Goal: Task Accomplishment & Management: Complete application form

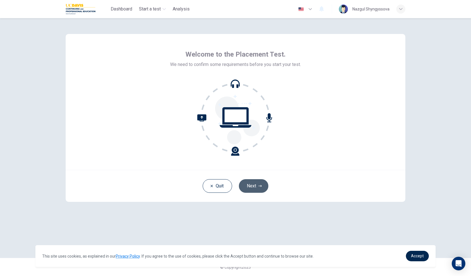
click at [250, 184] on button "Next" at bounding box center [253, 186] width 29 height 14
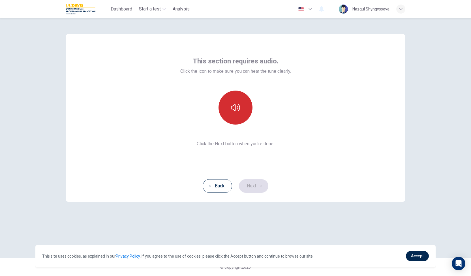
click at [238, 110] on icon "button" at bounding box center [235, 107] width 9 height 7
click at [261, 184] on icon "button" at bounding box center [259, 185] width 3 height 3
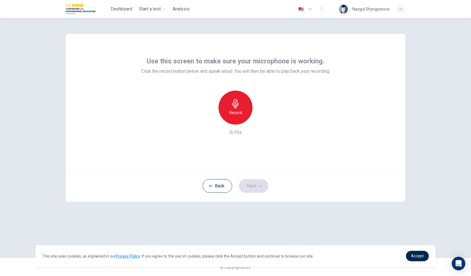
click at [243, 196] on div "Back Next" at bounding box center [236, 186] width 340 height 32
click at [237, 111] on h6 "Record" at bounding box center [235, 112] width 13 height 7
drag, startPoint x: 258, startPoint y: 186, endPoint x: 249, endPoint y: 185, distance: 9.2
click at [249, 185] on button "Next" at bounding box center [253, 186] width 29 height 14
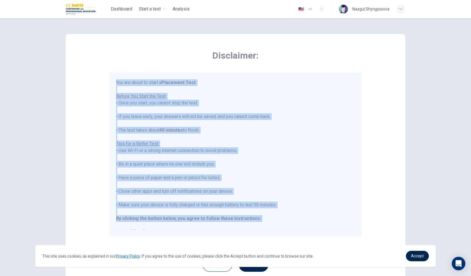
scroll to position [6, 0]
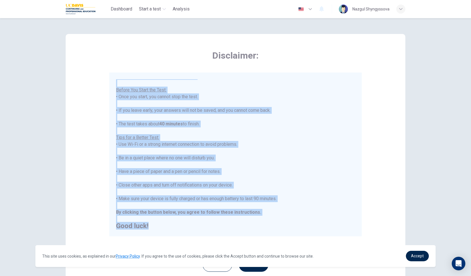
drag, startPoint x: 115, startPoint y: 81, endPoint x: 256, endPoint y: 236, distance: 209.3
click at [256, 236] on div "You are about to start a Placement Test . Before You Start the Test: • Once you…" at bounding box center [235, 154] width 252 height 164
copy div "You are about to start a Placement Test . Before You Start the Test: • Once you…"
click at [286, 190] on div "You are about to start a Placement Test . Before You Start the Test: • Once you…" at bounding box center [235, 151] width 239 height 156
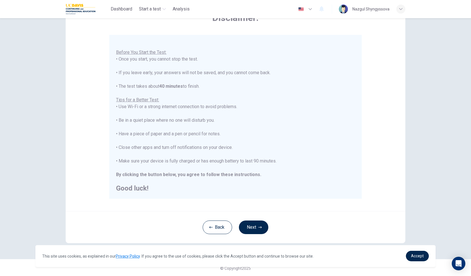
scroll to position [38, 0]
click at [255, 228] on button "Next" at bounding box center [253, 227] width 29 height 14
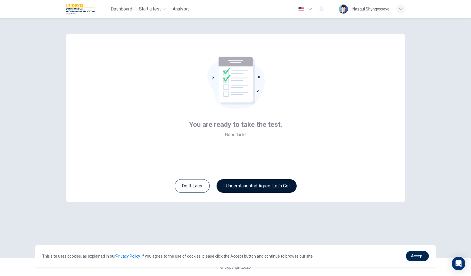
scroll to position [0, 0]
drag, startPoint x: 255, startPoint y: 228, endPoint x: 267, endPoint y: 187, distance: 43.1
click at [267, 187] on div "You are ready to take the test. Good luck! Do it later I understand and agree. …" at bounding box center [236, 138] width 358 height 240
click at [267, 187] on button "I understand and agree. Let’s go!" at bounding box center [256, 186] width 80 height 14
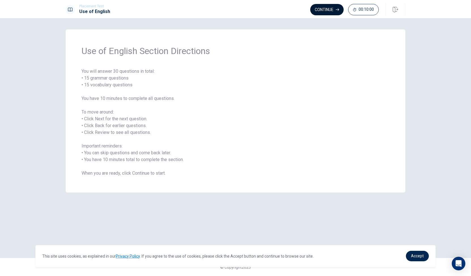
click at [324, 10] on button "Continue" at bounding box center [326, 9] width 33 height 11
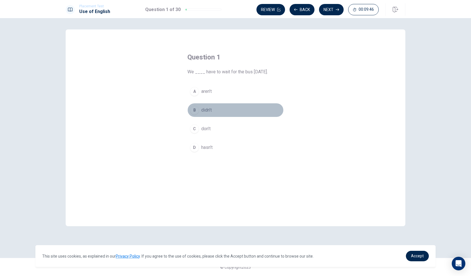
click at [195, 110] on div "B" at bounding box center [194, 110] width 9 height 9
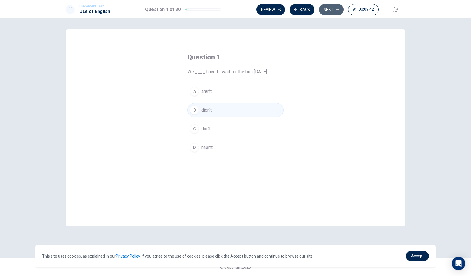
click at [335, 9] on button "Next" at bounding box center [331, 9] width 25 height 11
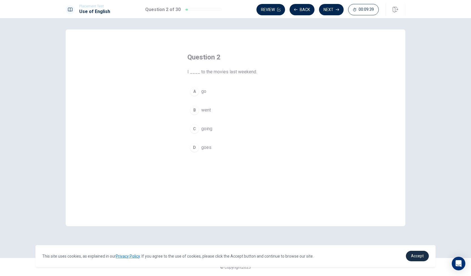
click at [416, 257] on span "Accept" at bounding box center [417, 256] width 13 height 5
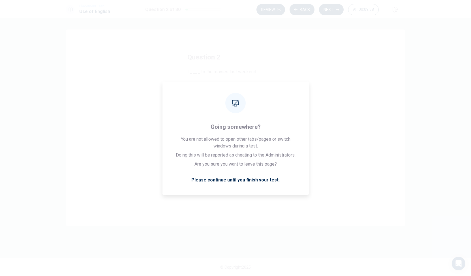
click at [249, 215] on div "Question 2 I ____ to the movies last weekend. A go B went C going D goes" at bounding box center [235, 135] width 119 height 182
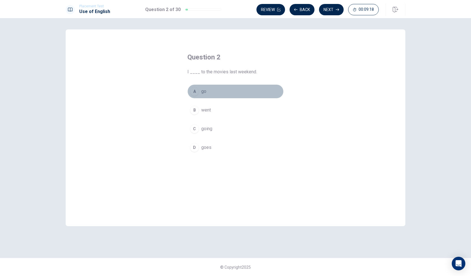
click at [195, 91] on div "A" at bounding box center [194, 91] width 9 height 9
click at [328, 10] on button "Next" at bounding box center [331, 9] width 25 height 11
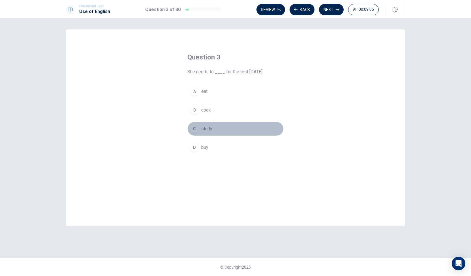
click at [195, 128] on div "C" at bounding box center [194, 128] width 9 height 9
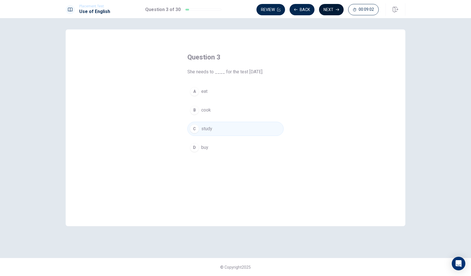
click at [331, 11] on button "Next" at bounding box center [331, 9] width 25 height 11
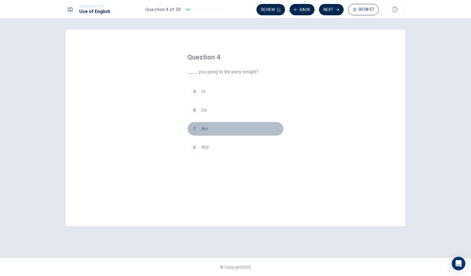
click at [193, 128] on div "C" at bounding box center [194, 128] width 9 height 9
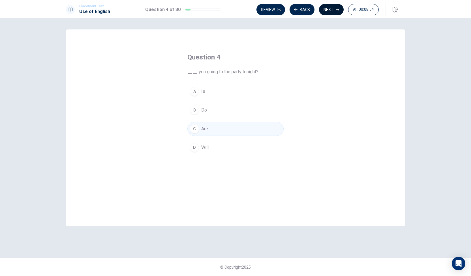
click at [332, 10] on button "Next" at bounding box center [331, 9] width 25 height 11
click at [193, 93] on div "A" at bounding box center [194, 91] width 9 height 9
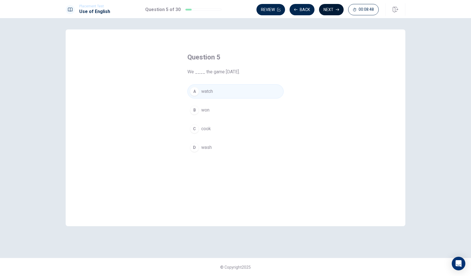
click at [330, 10] on button "Next" at bounding box center [331, 9] width 25 height 11
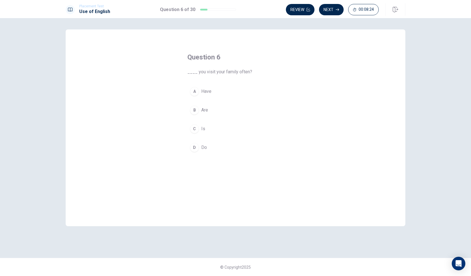
click at [194, 91] on div "A" at bounding box center [194, 91] width 9 height 9
click at [331, 9] on button "Next" at bounding box center [331, 9] width 25 height 11
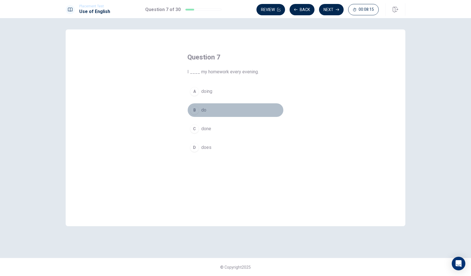
click at [196, 109] on div "B" at bounding box center [194, 110] width 9 height 9
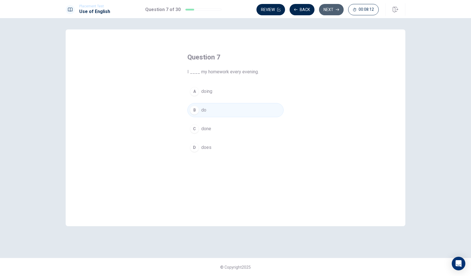
click at [329, 10] on button "Next" at bounding box center [331, 9] width 25 height 11
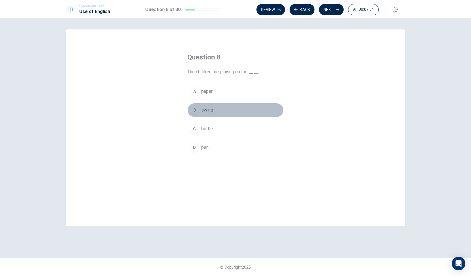
click at [194, 110] on div "B" at bounding box center [194, 110] width 9 height 9
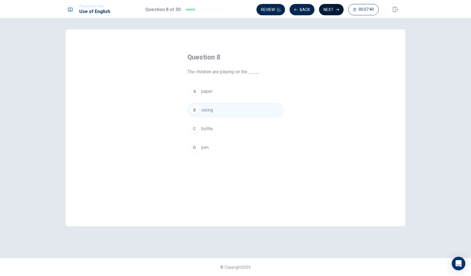
click at [332, 8] on button "Next" at bounding box center [331, 9] width 25 height 11
click at [193, 92] on div "A" at bounding box center [194, 91] width 9 height 9
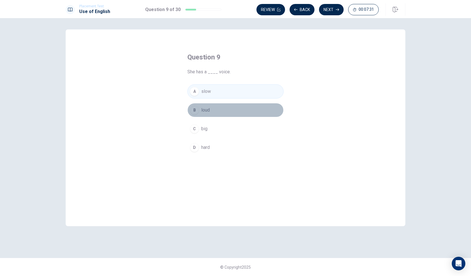
click at [196, 111] on div "B" at bounding box center [194, 110] width 9 height 9
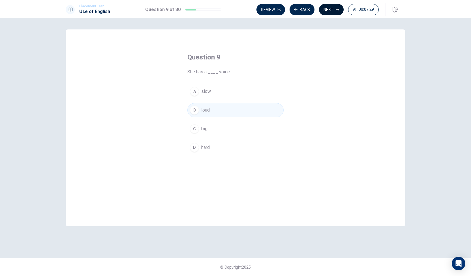
click at [329, 10] on button "Next" at bounding box center [331, 9] width 25 height 11
click at [198, 92] on div "A" at bounding box center [194, 91] width 9 height 9
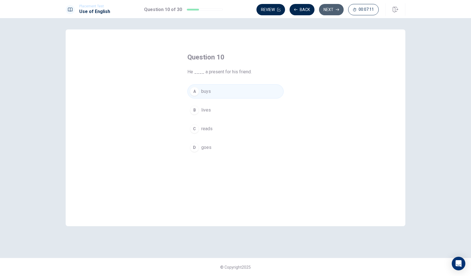
click at [330, 9] on button "Next" at bounding box center [331, 9] width 25 height 11
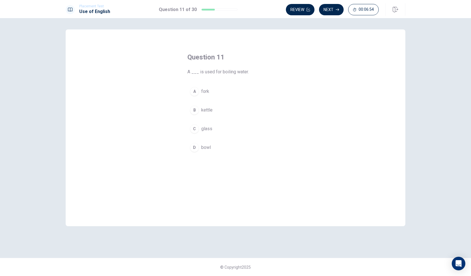
click at [196, 127] on div "C" at bounding box center [194, 128] width 9 height 9
click at [331, 9] on button "Next" at bounding box center [331, 9] width 25 height 11
click at [196, 108] on div "B" at bounding box center [194, 110] width 9 height 9
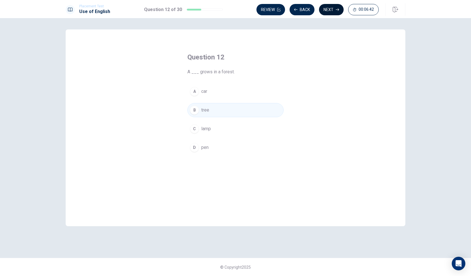
click at [332, 7] on button "Next" at bounding box center [331, 9] width 25 height 11
click at [194, 112] on div "B" at bounding box center [194, 110] width 9 height 9
click at [326, 11] on button "Next" at bounding box center [331, 9] width 25 height 11
click at [194, 92] on div "A" at bounding box center [194, 91] width 9 height 9
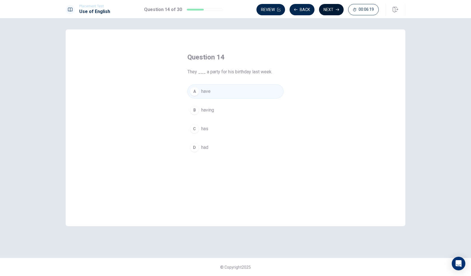
click at [332, 10] on button "Next" at bounding box center [331, 9] width 25 height 11
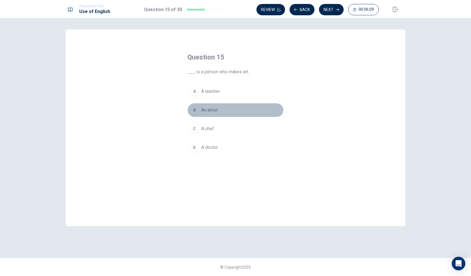
click at [194, 109] on div "B" at bounding box center [194, 110] width 9 height 9
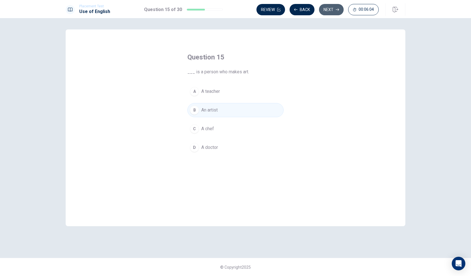
click at [331, 11] on button "Next" at bounding box center [331, 9] width 25 height 11
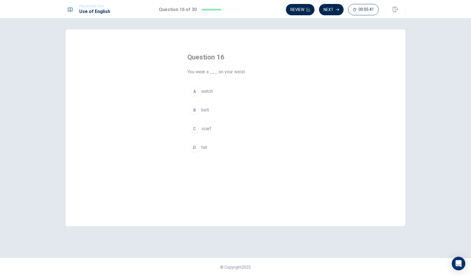
click at [195, 109] on div "B" at bounding box center [194, 110] width 9 height 9
click at [330, 10] on button "Next" at bounding box center [331, 9] width 25 height 11
click at [195, 146] on div "D" at bounding box center [194, 147] width 9 height 9
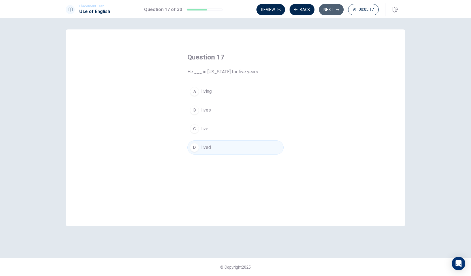
click at [331, 10] on button "Next" at bounding box center [331, 9] width 25 height 11
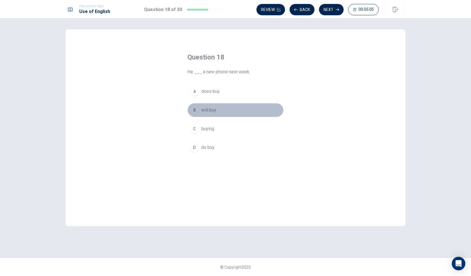
click at [194, 108] on div "B" at bounding box center [194, 110] width 9 height 9
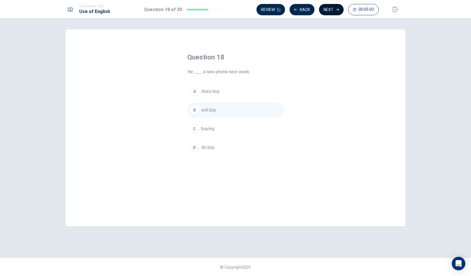
click at [330, 11] on button "Next" at bounding box center [331, 9] width 25 height 11
click at [193, 89] on div "A" at bounding box center [194, 91] width 9 height 9
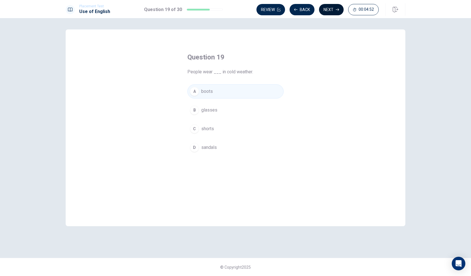
click at [333, 8] on button "Next" at bounding box center [331, 9] width 25 height 11
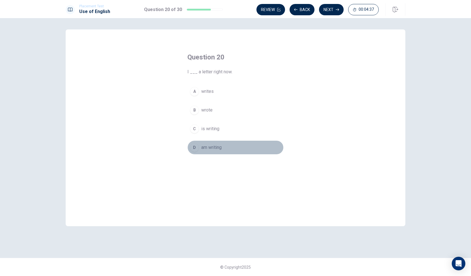
click at [194, 146] on div "D" at bounding box center [194, 147] width 9 height 9
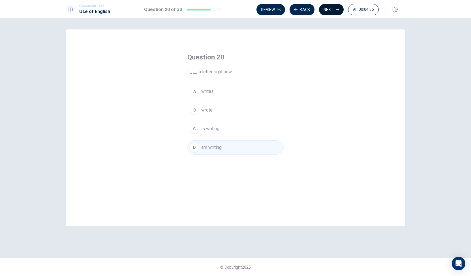
click at [332, 9] on button "Next" at bounding box center [331, 9] width 25 height 11
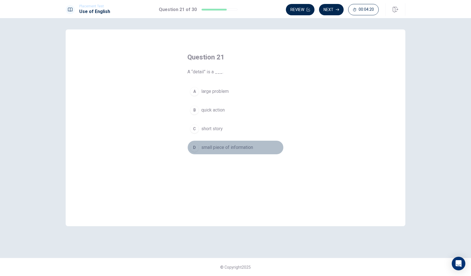
click at [195, 145] on div "D" at bounding box center [194, 147] width 9 height 9
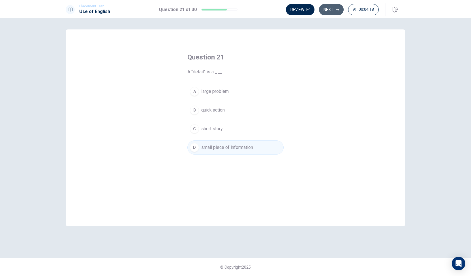
click at [334, 11] on button "Next" at bounding box center [331, 9] width 25 height 11
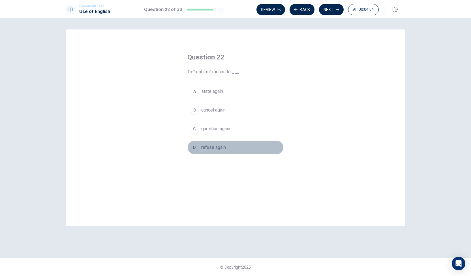
click at [194, 147] on div "D" at bounding box center [194, 147] width 9 height 9
click at [195, 129] on div "C" at bounding box center [194, 128] width 9 height 9
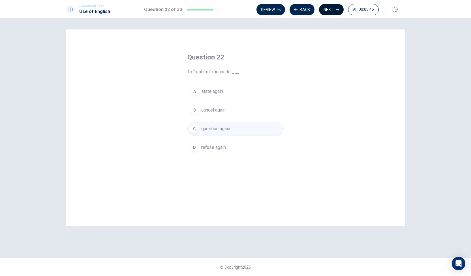
click at [331, 10] on button "Next" at bounding box center [331, 9] width 25 height 11
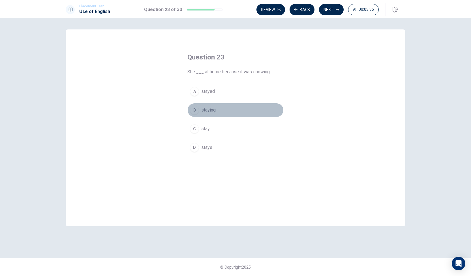
click at [193, 110] on div "B" at bounding box center [194, 110] width 9 height 9
click at [196, 147] on div "D" at bounding box center [194, 147] width 9 height 9
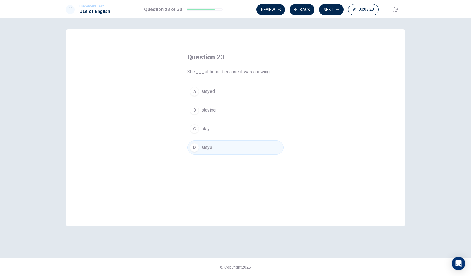
click at [211, 108] on span "staying" at bounding box center [208, 110] width 14 height 7
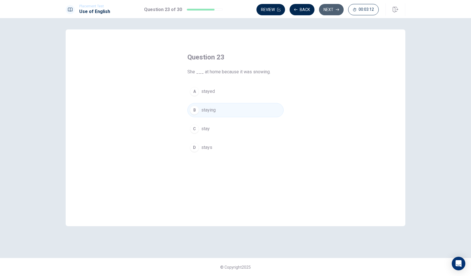
click at [330, 10] on button "Next" at bounding box center [331, 9] width 25 height 11
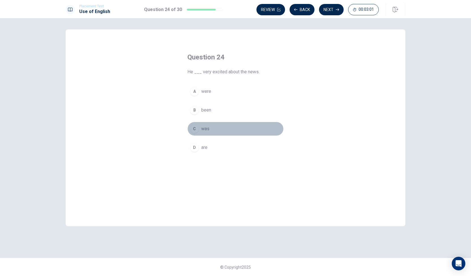
click at [193, 128] on div "C" at bounding box center [194, 128] width 9 height 9
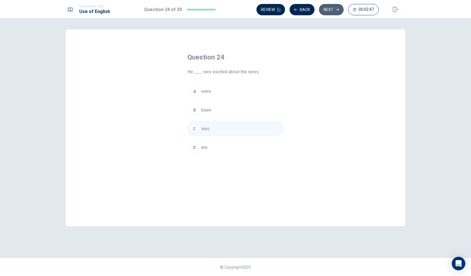
click at [329, 8] on button "Next" at bounding box center [331, 9] width 25 height 11
click at [332, 8] on button "Next" at bounding box center [331, 9] width 25 height 11
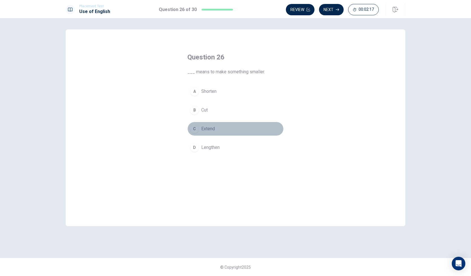
click at [194, 128] on div "C" at bounding box center [194, 128] width 9 height 9
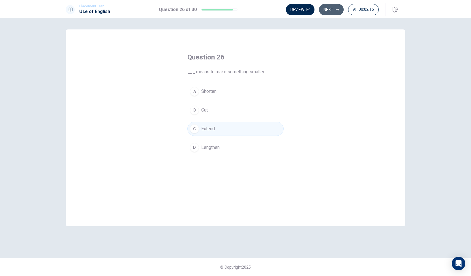
click at [330, 10] on button "Next" at bounding box center [331, 9] width 25 height 11
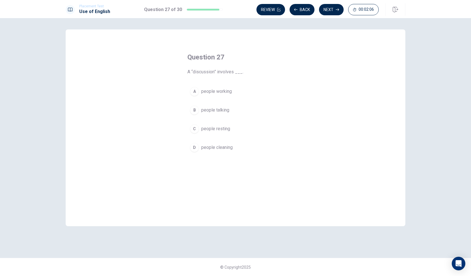
click at [194, 109] on div "B" at bounding box center [194, 110] width 9 height 9
click at [330, 8] on button "Next" at bounding box center [331, 9] width 25 height 11
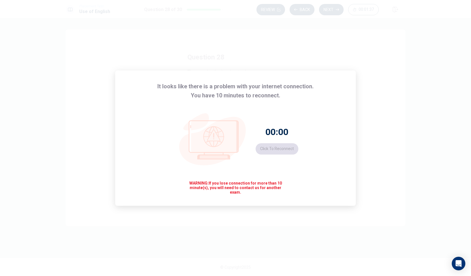
click at [197, 110] on div "Placement Test Use of English Question 28 of 30 Review Back Next 00:01:37 Quest…" at bounding box center [235, 138] width 471 height 276
click at [381, 77] on div "It looks like there is a problem with your internet connection. You have 9 minu…" at bounding box center [235, 138] width 471 height 276
click at [411, 111] on div "It looks like there is a problem with your internet connection. You have 9 minu…" at bounding box center [235, 138] width 471 height 276
click at [283, 149] on button "Click to reconnect" at bounding box center [276, 148] width 43 height 11
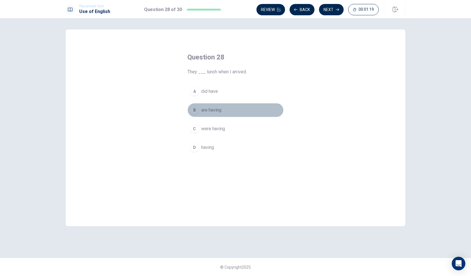
click at [194, 109] on div "B" at bounding box center [194, 110] width 9 height 9
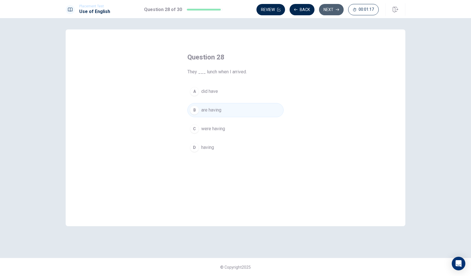
click at [331, 8] on button "Next" at bounding box center [331, 9] width 25 height 11
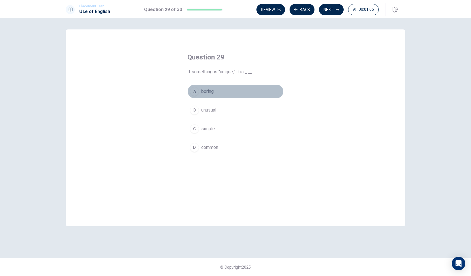
click at [204, 92] on span "boring" at bounding box center [207, 91] width 12 height 7
click at [331, 9] on button "Next" at bounding box center [331, 9] width 25 height 11
click at [222, 91] on span "to go somewhere new" at bounding box center [223, 91] width 44 height 7
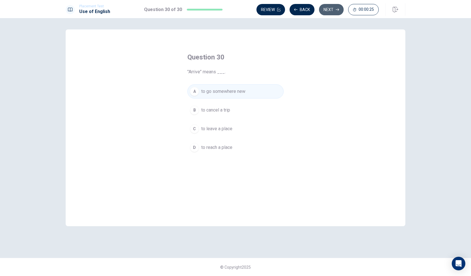
click at [330, 11] on button "Next" at bounding box center [331, 9] width 25 height 11
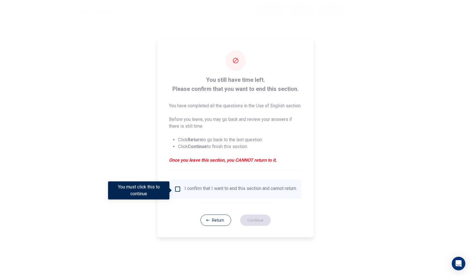
click at [177, 190] on input "You must click this to continue" at bounding box center [177, 189] width 7 height 7
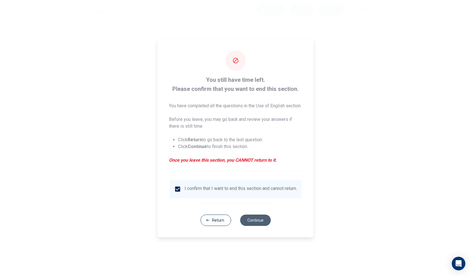
click at [256, 226] on button "Continue" at bounding box center [255, 219] width 31 height 11
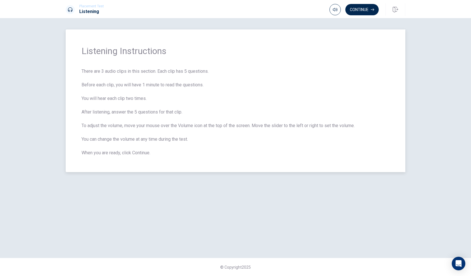
drag, startPoint x: 81, startPoint y: 69, endPoint x: 159, endPoint y: 165, distance: 123.5
click at [159, 165] on div "Listening Instructions There are 3 audio clips in this section. Each clip has 5…" at bounding box center [236, 100] width 340 height 143
click at [368, 8] on button "Continue" at bounding box center [361, 9] width 33 height 11
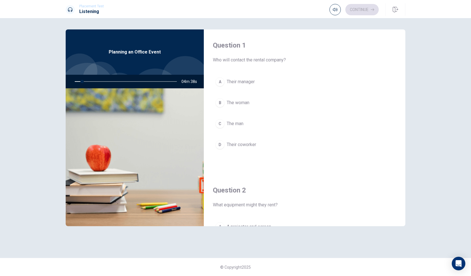
click at [438, 45] on div "Question 1 Who will contact the rental company? A Their manager B The woman C T…" at bounding box center [235, 147] width 471 height 258
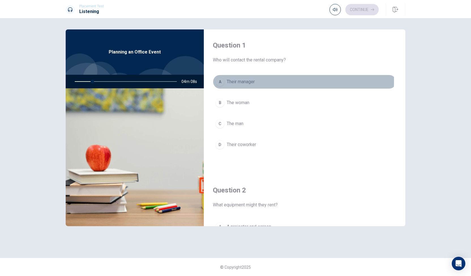
click at [219, 81] on div "A" at bounding box center [219, 81] width 9 height 9
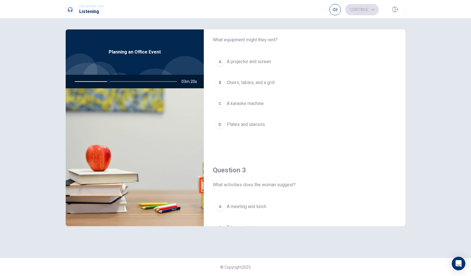
scroll to position [166, 0]
click at [241, 83] on span "Chairs, tables, and a grill" at bounding box center [251, 81] width 48 height 7
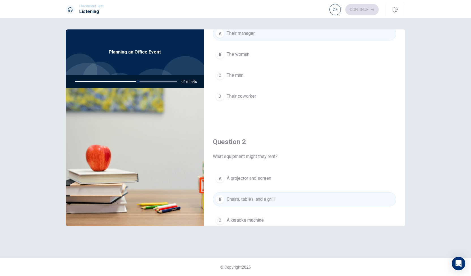
scroll to position [53, 0]
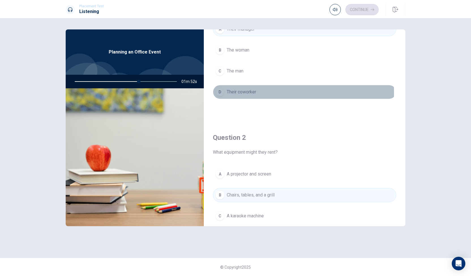
click at [218, 92] on div "D" at bounding box center [219, 91] width 9 height 9
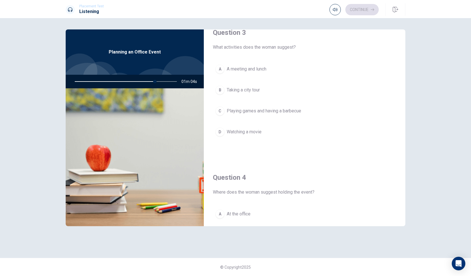
scroll to position [309, 0]
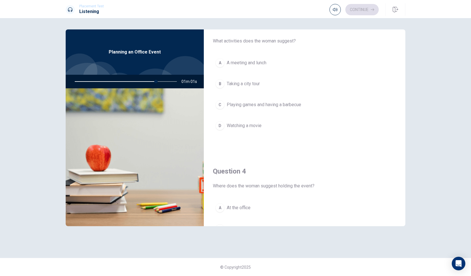
click at [221, 59] on div "A" at bounding box center [219, 62] width 9 height 9
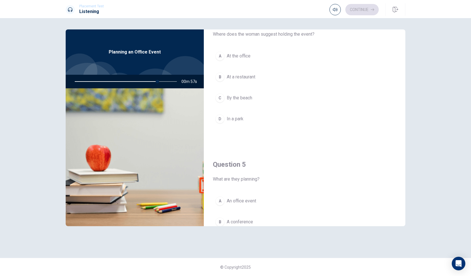
scroll to position [461, 0]
click at [220, 116] on div "D" at bounding box center [219, 118] width 9 height 9
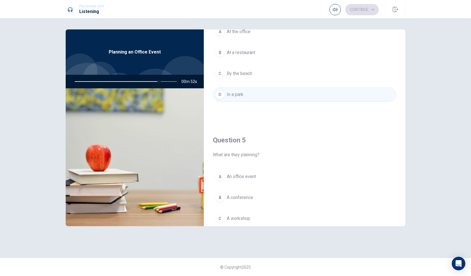
scroll to position [524, 0]
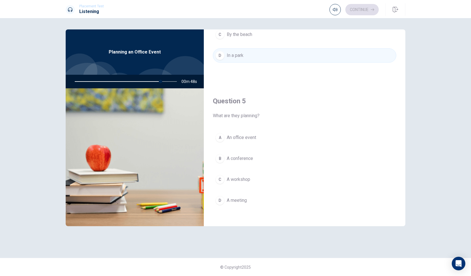
click at [221, 197] on div "D" at bounding box center [219, 200] width 9 height 9
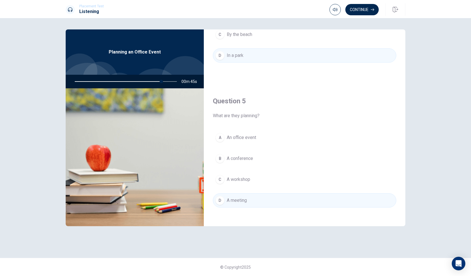
click at [220, 134] on div "A" at bounding box center [219, 137] width 9 height 9
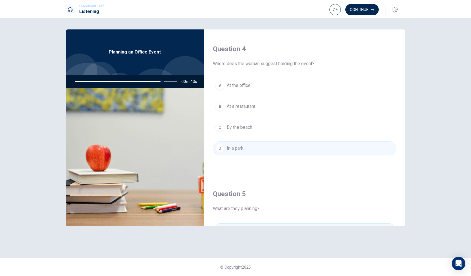
scroll to position [431, 0]
click at [219, 82] on div "A" at bounding box center [219, 85] width 9 height 9
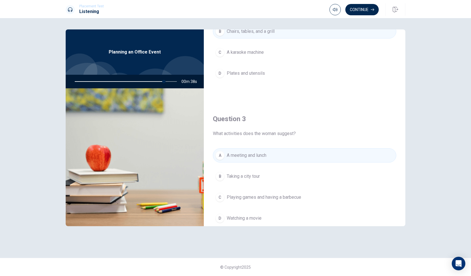
scroll to position [216, 0]
click at [357, 9] on button "Continue" at bounding box center [361, 9] width 33 height 11
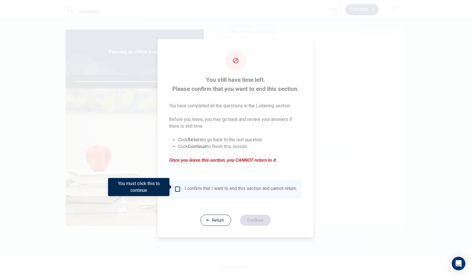
click at [176, 186] on input "You must click this to continue" at bounding box center [177, 189] width 7 height 7
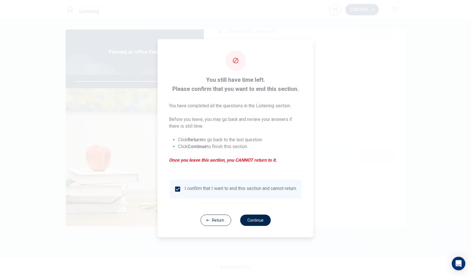
click at [175, 186] on input "checkbox" at bounding box center [177, 189] width 7 height 7
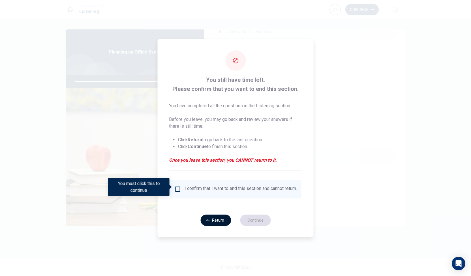
click at [221, 221] on button "Return" at bounding box center [215, 219] width 31 height 11
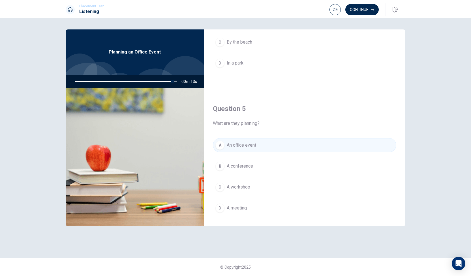
scroll to position [524, 0]
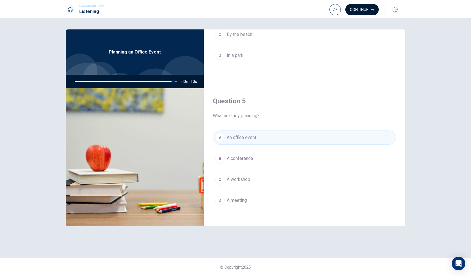
click at [354, 10] on button "Continue" at bounding box center [361, 9] width 33 height 11
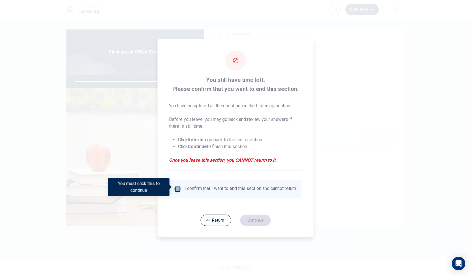
click at [178, 187] on input "You must click this to continue" at bounding box center [177, 189] width 7 height 7
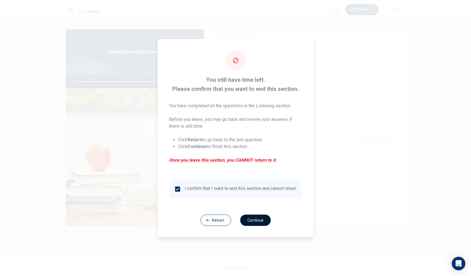
click at [256, 221] on button "Continue" at bounding box center [255, 219] width 31 height 11
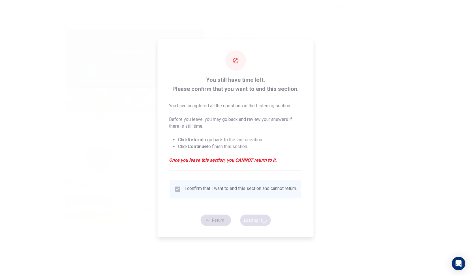
type input "99"
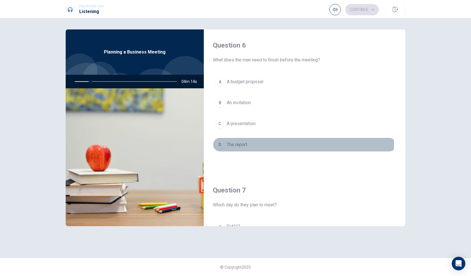
click at [218, 143] on div "D" at bounding box center [219, 144] width 9 height 9
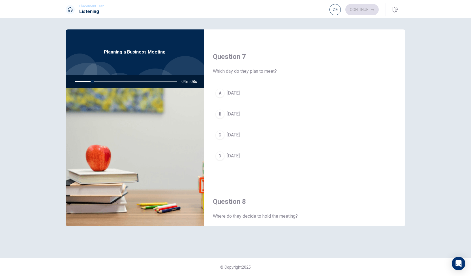
scroll to position [136, 0]
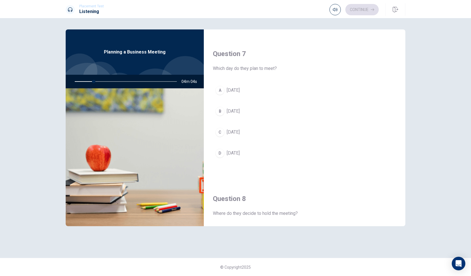
click at [220, 90] on div "A" at bounding box center [219, 90] width 9 height 9
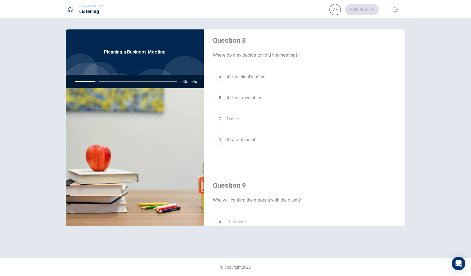
scroll to position [294, 0]
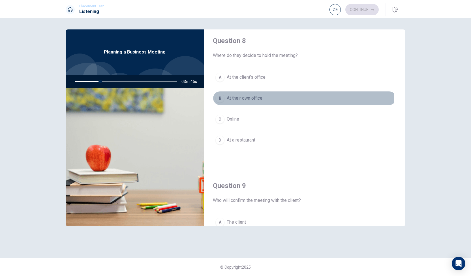
click at [220, 94] on div "B" at bounding box center [219, 98] width 9 height 9
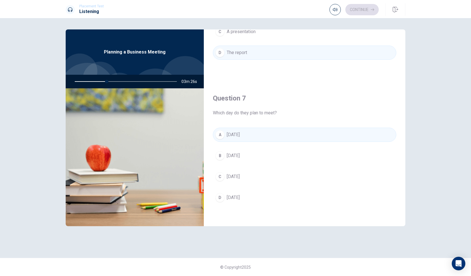
scroll to position [99, 0]
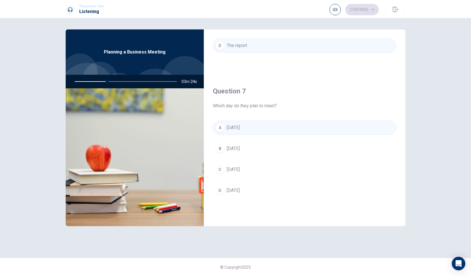
drag, startPoint x: 234, startPoint y: 84, endPoint x: 94, endPoint y: 156, distance: 157.7
click at [234, 84] on div "Question 7 Which day do they plan to meet? A [DATE] B [DATE] C [DATE] D [DATE]" at bounding box center [304, 147] width 201 height 145
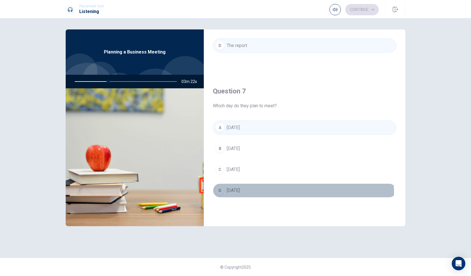
click at [220, 191] on div "D" at bounding box center [219, 190] width 9 height 9
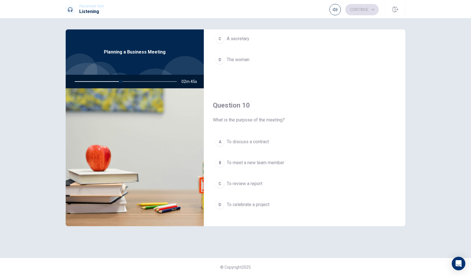
scroll to position [524, 0]
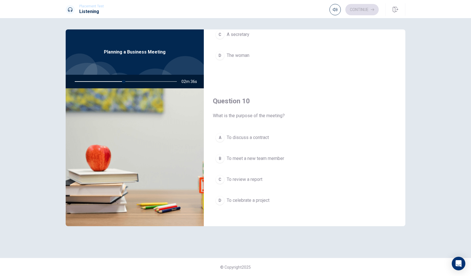
click at [219, 175] on div "C" at bounding box center [219, 179] width 9 height 9
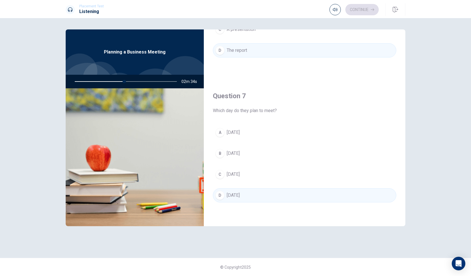
scroll to position [0, 0]
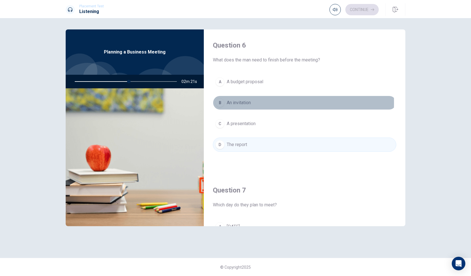
click at [221, 102] on div "B" at bounding box center [219, 102] width 9 height 9
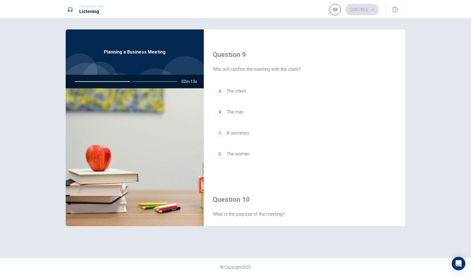
scroll to position [426, 0]
click at [220, 110] on div "B" at bounding box center [219, 111] width 9 height 9
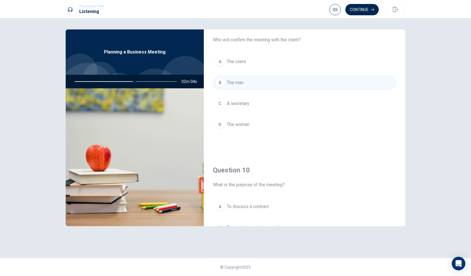
scroll to position [524, 0]
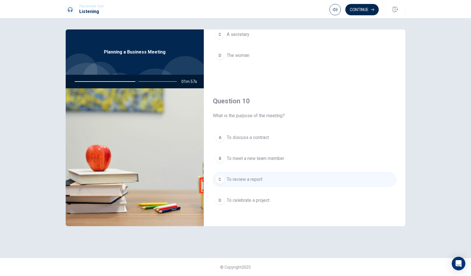
click at [220, 134] on div "A" at bounding box center [219, 137] width 9 height 9
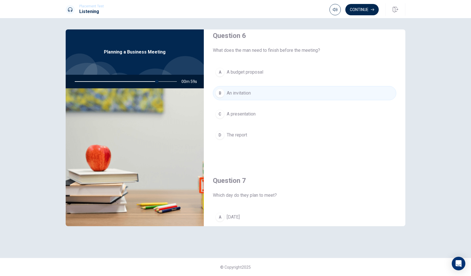
scroll to position [0, 0]
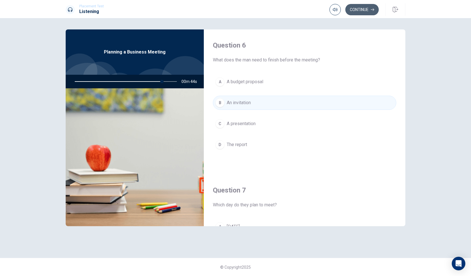
click at [360, 7] on button "Continue" at bounding box center [361, 9] width 33 height 11
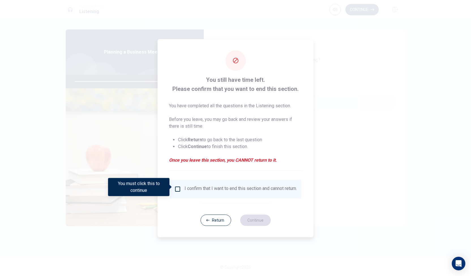
click at [177, 186] on input "You must click this to continue" at bounding box center [177, 189] width 7 height 7
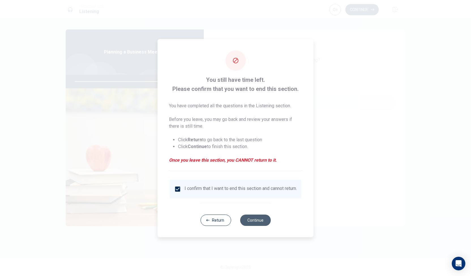
click at [255, 221] on button "Continue" at bounding box center [255, 219] width 31 height 11
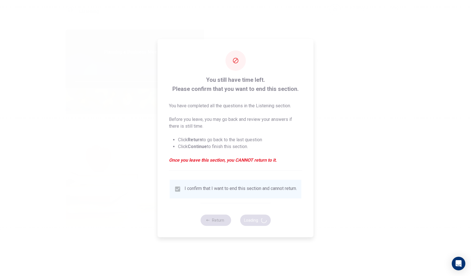
type input "87"
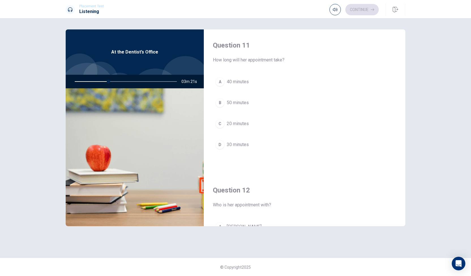
click at [227, 82] on span "40 minutes" at bounding box center [238, 81] width 22 height 7
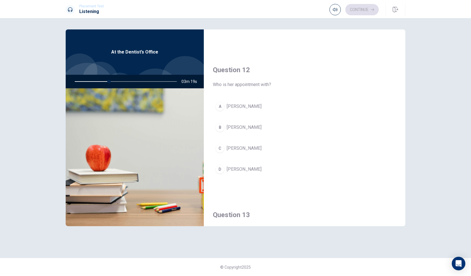
scroll to position [121, 0]
click at [220, 165] on div "D" at bounding box center [219, 168] width 9 height 9
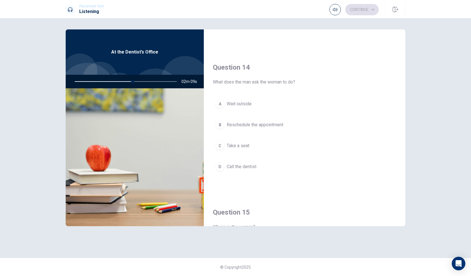
scroll to position [416, 0]
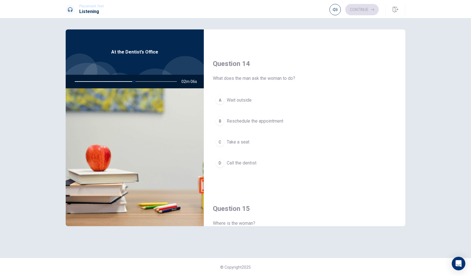
click at [222, 119] on div "B" at bounding box center [219, 121] width 9 height 9
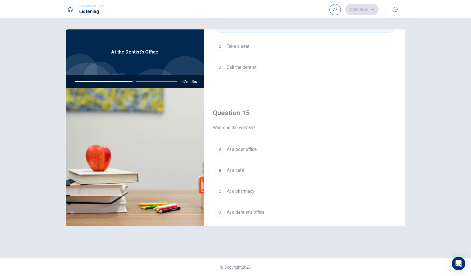
scroll to position [524, 0]
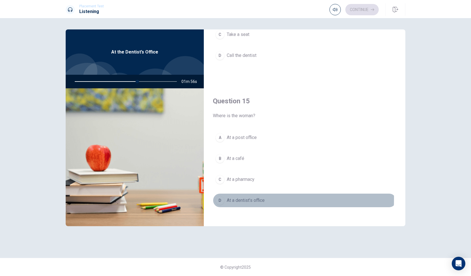
click at [220, 196] on div "D" at bounding box center [219, 200] width 9 height 9
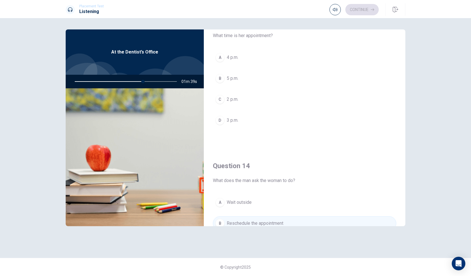
scroll to position [313, 0]
click at [220, 98] on div "C" at bounding box center [219, 100] width 9 height 9
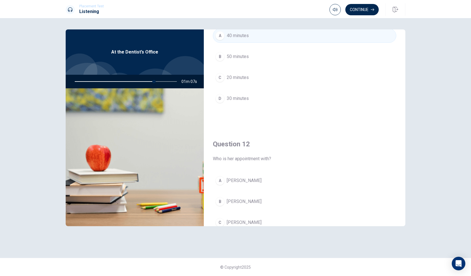
scroll to position [0, 0]
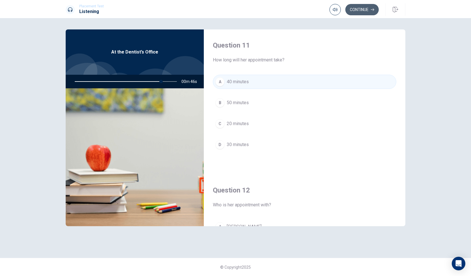
click at [372, 9] on icon "button" at bounding box center [372, 9] width 3 height 3
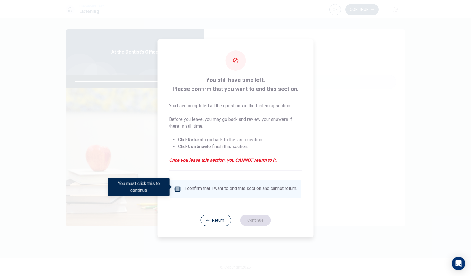
click at [177, 186] on input "You must click this to continue" at bounding box center [177, 189] width 7 height 7
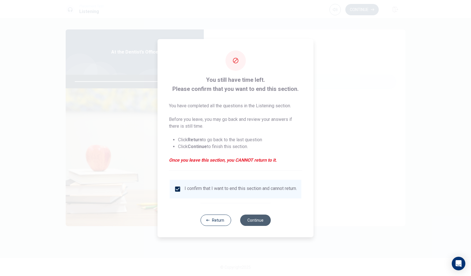
click at [260, 222] on button "Continue" at bounding box center [255, 219] width 31 height 11
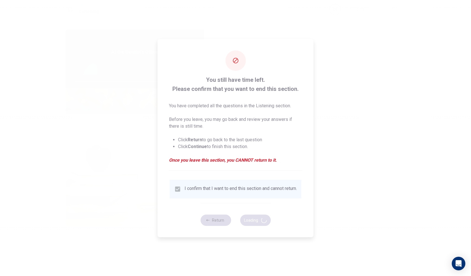
type input "87"
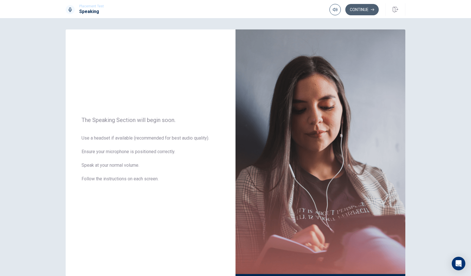
click at [372, 9] on icon "button" at bounding box center [372, 9] width 3 height 3
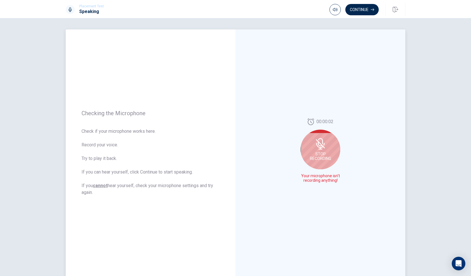
click at [345, 149] on div "00:00:02 Stop Recording Your microphone isn't recording anything!" at bounding box center [320, 152] width 170 height 247
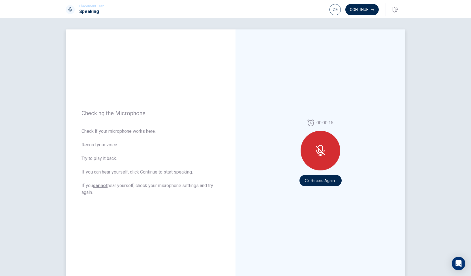
click at [325, 154] on div at bounding box center [320, 151] width 40 height 40
click at [324, 181] on button "Record Again" at bounding box center [320, 180] width 42 height 11
click at [325, 181] on icon "Play Audio" at bounding box center [326, 180] width 3 height 3
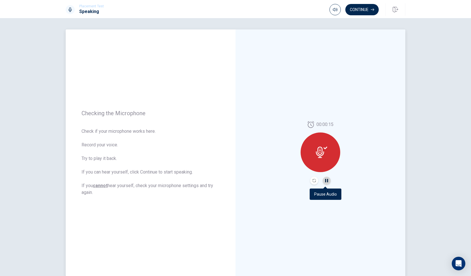
click at [325, 181] on icon "Pause Audio" at bounding box center [326, 180] width 3 height 3
drag, startPoint x: 80, startPoint y: 111, endPoint x: 117, endPoint y: 193, distance: 89.7
click at [117, 193] on div "Checking the Microphone Check if your microphone works here. Record your voice.…" at bounding box center [151, 152] width 170 height 247
click at [325, 179] on icon "Play Audio" at bounding box center [326, 180] width 3 height 3
click at [325, 180] on icon "Play Audio" at bounding box center [326, 180] width 3 height 3
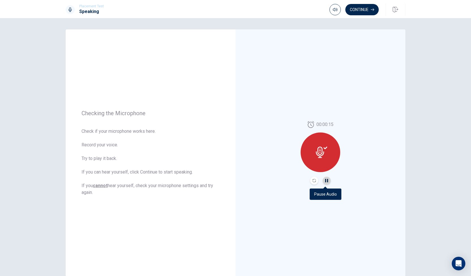
click at [325, 179] on icon "Pause Audio" at bounding box center [326, 180] width 3 height 3
click at [316, 150] on icon at bounding box center [320, 152] width 8 height 11
click at [373, 8] on icon "button" at bounding box center [372, 9] width 3 height 3
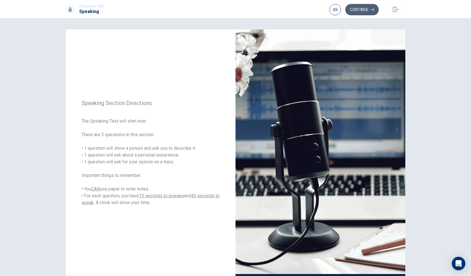
click at [372, 8] on icon "button" at bounding box center [372, 9] width 3 height 3
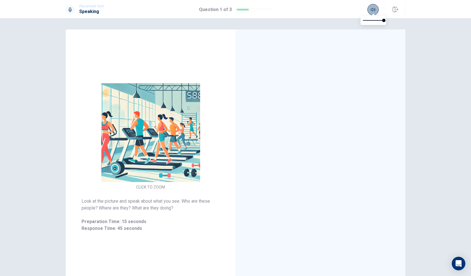
click at [372, 9] on icon "button" at bounding box center [373, 9] width 5 height 5
click at [125, 227] on span "Response Time: 45 seconds" at bounding box center [150, 228] width 138 height 7
click at [226, 199] on div "Look at the picture and speak about what you see. Who are these people? Where a…" at bounding box center [151, 215] width 170 height 48
click at [70, 10] on icon at bounding box center [70, 9] width 5 height 5
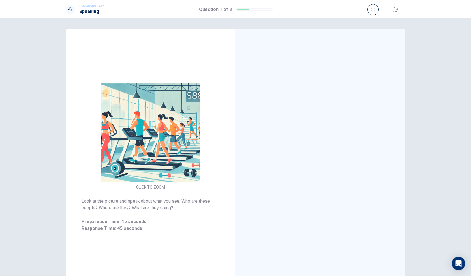
click at [72, 8] on icon at bounding box center [70, 9] width 5 height 5
click at [71, 8] on icon at bounding box center [69, 9] width 3 height 5
click at [69, 12] on div at bounding box center [70, 9] width 9 height 9
click at [94, 11] on h1 "Speaking" at bounding box center [91, 11] width 25 height 7
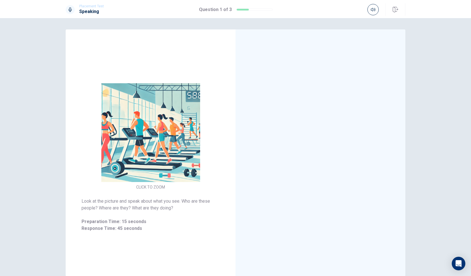
click at [70, 8] on icon at bounding box center [70, 9] width 5 height 5
click at [87, 12] on h1 "Speaking" at bounding box center [91, 11] width 25 height 7
click at [71, 8] on icon at bounding box center [70, 9] width 5 height 5
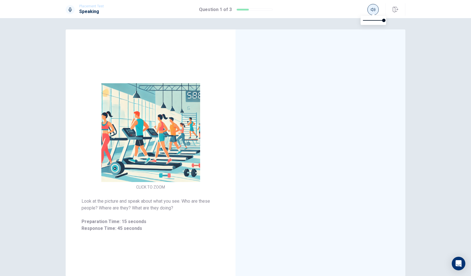
click at [372, 11] on icon "button" at bounding box center [373, 9] width 5 height 5
drag, startPoint x: 383, startPoint y: 19, endPoint x: 360, endPoint y: 17, distance: 22.7
click at [361, 19] on span at bounding box center [362, 20] width 3 height 3
click at [372, 9] on icon "button" at bounding box center [373, 9] width 5 height 5
type input "0.1"
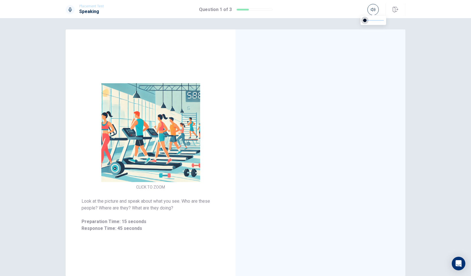
click at [364, 20] on span at bounding box center [364, 20] width 3 height 3
click at [372, 9] on icon "button" at bounding box center [373, 9] width 5 height 5
click at [68, 10] on icon at bounding box center [69, 9] width 3 height 5
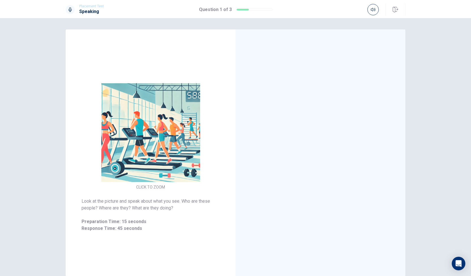
click at [80, 14] on h1 "Speaking" at bounding box center [91, 11] width 25 height 7
click at [69, 9] on icon at bounding box center [69, 9] width 3 height 5
click at [71, 9] on icon at bounding box center [70, 9] width 5 height 5
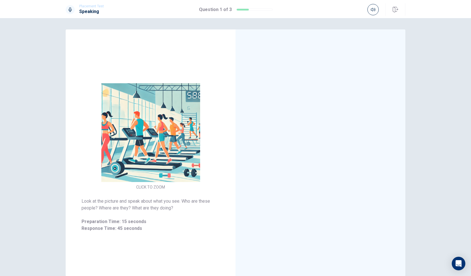
click at [71, 9] on icon at bounding box center [70, 9] width 5 height 5
click at [83, 7] on span "Placement Test" at bounding box center [91, 6] width 25 height 4
click at [87, 11] on h1 "Speaking" at bounding box center [91, 11] width 25 height 7
click at [69, 9] on icon at bounding box center [69, 9] width 3 height 5
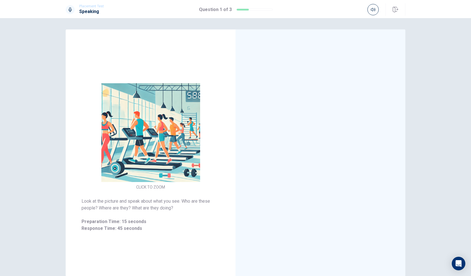
click at [69, 9] on icon at bounding box center [69, 9] width 3 height 5
click at [71, 9] on icon at bounding box center [70, 9] width 5 height 5
click at [84, 11] on h1 "Speaking" at bounding box center [91, 11] width 25 height 7
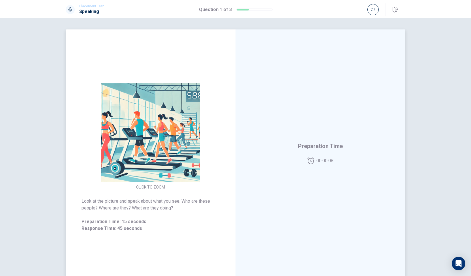
click at [320, 161] on span "00:00:08" at bounding box center [324, 160] width 17 height 7
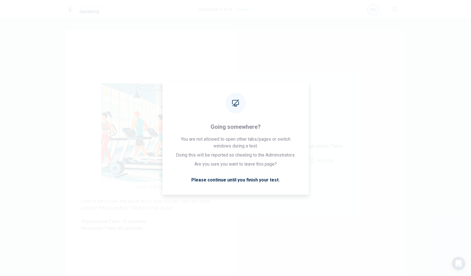
click at [375, 10] on icon "button" at bounding box center [373, 9] width 5 height 3
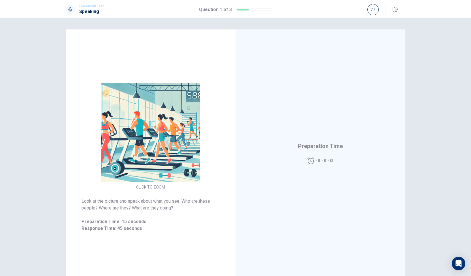
click at [68, 9] on icon at bounding box center [69, 9] width 3 height 5
click at [83, 12] on h1 "Speaking" at bounding box center [91, 11] width 25 height 7
click at [82, 5] on span "Placement Test" at bounding box center [91, 6] width 25 height 4
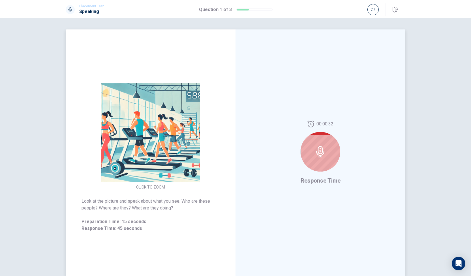
click at [348, 103] on div "00:00:32 Response Time" at bounding box center [320, 152] width 170 height 247
click at [71, 8] on icon at bounding box center [70, 9] width 5 height 5
click at [325, 149] on div at bounding box center [320, 152] width 40 height 40
click at [325, 161] on div at bounding box center [320, 152] width 40 height 40
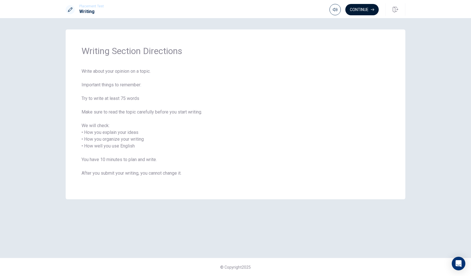
click at [364, 9] on button "Continue" at bounding box center [361, 9] width 33 height 11
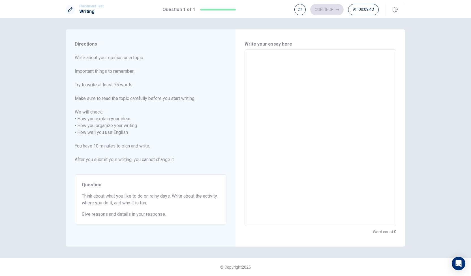
click at [264, 67] on textarea at bounding box center [320, 138] width 144 height 168
type textarea "I"
type textarea "x"
type textarea "I"
type textarea "x"
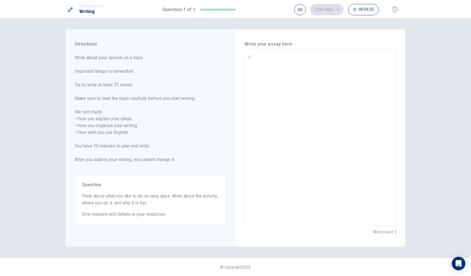
type textarea "I h"
type textarea "x"
type textarea "I ha"
type textarea "x"
type textarea "I hav"
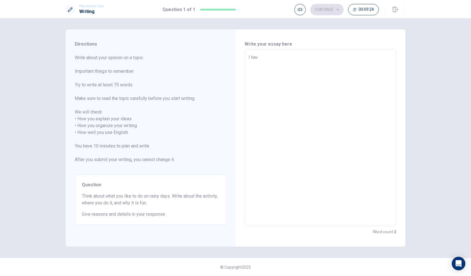
type textarea "x"
type textarea "I have"
type textarea "x"
type textarea "I have"
type textarea "x"
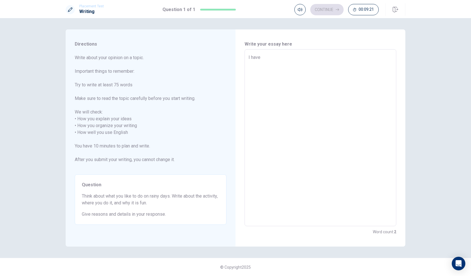
type textarea "I have a"
type textarea "x"
type textarea "I have an"
type textarea "x"
type textarea "I have an"
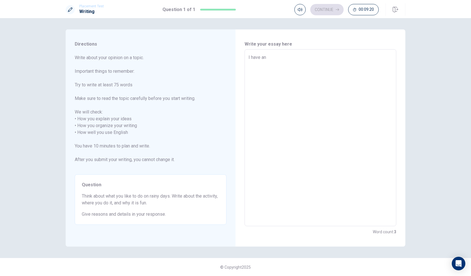
type textarea "x"
type textarea "I have an i"
type textarea "x"
type textarea "I have an id"
type textarea "x"
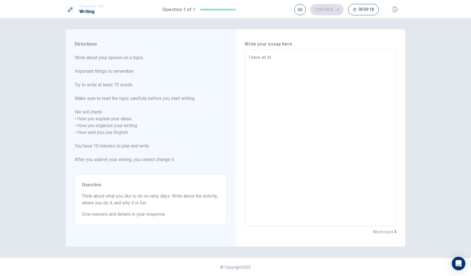
type textarea "I have an ide"
type textarea "x"
type textarea "I have an idea"
type textarea "x"
type textarea "I have an idea"
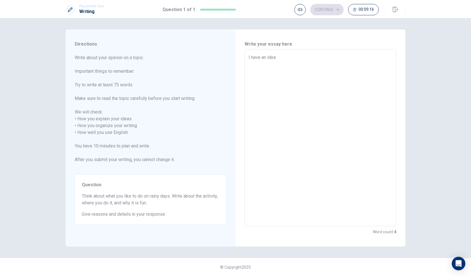
type textarea "x"
type textarea "I have an idea a"
type textarea "x"
type textarea "I have an idea ab"
type textarea "x"
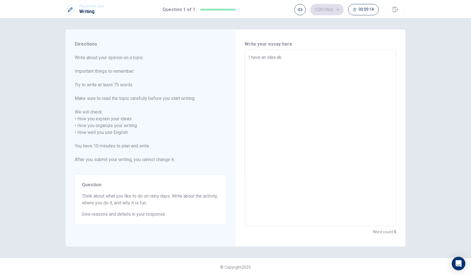
type textarea "I have an idea abo"
type textarea "x"
type textarea "I have an idea abou"
type textarea "x"
type textarea "I have an idea about"
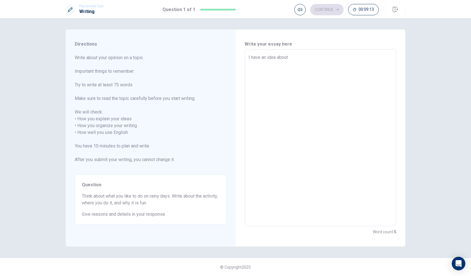
type textarea "x"
type textarea "I have an idea about"
type textarea "x"
type textarea "I have an idea about p"
type textarea "x"
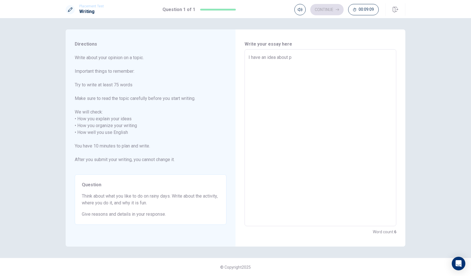
type textarea "I have an idea about pr"
type textarea "x"
type textarea "I have an idea about pro"
type textarea "x"
type textarea "I have an idea about proj"
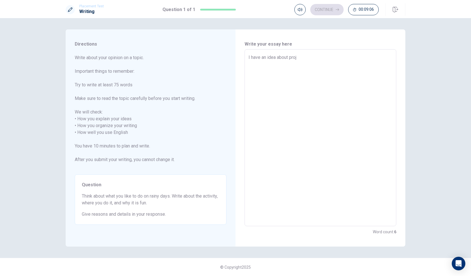
type textarea "x"
type textarea "I have an idea about proje"
type textarea "x"
type textarea "I have an idea about projec"
type textarea "x"
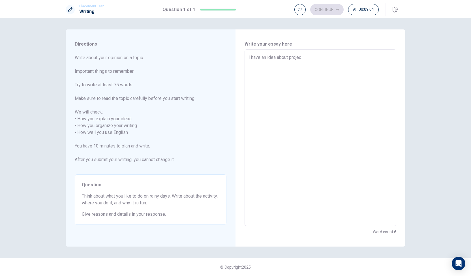
type textarea "I have an idea about project"
type textarea "x"
type textarea "I have an idea about projects"
type textarea "x"
type textarea "I have an idea about projects"
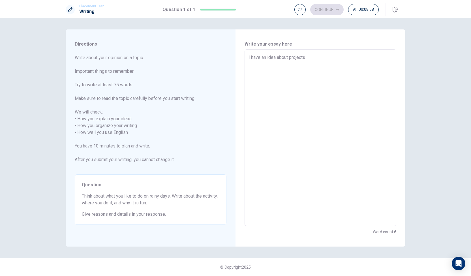
type textarea "x"
type textarea "I have an idea about projects c"
type textarea "x"
type textarea "I have an idea about projects cu"
type textarea "x"
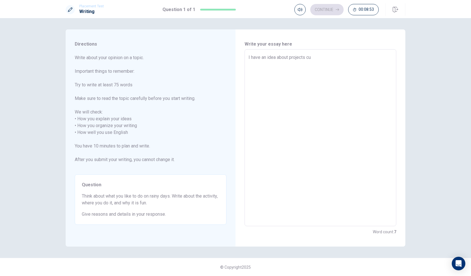
type textarea "I have an idea about projects c"
type textarea "x"
type textarea "I have an idea about projects"
type textarea "x"
type textarea "I have an idea about projects c"
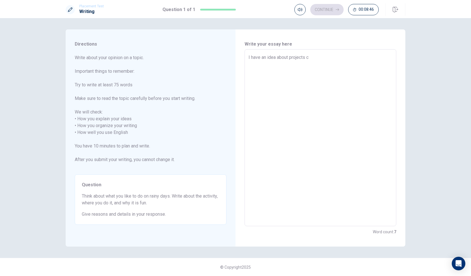
type textarea "x"
type textarea "I have an idea about projects cu"
type textarea "x"
type textarea "I have an idea about projects cuh"
type textarea "x"
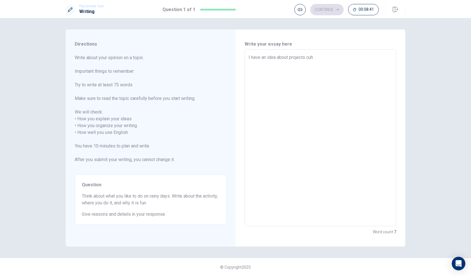
type textarea "I have an idea about projects cuhe"
type textarea "x"
type textarea "I have an idea about projects cuh"
type textarea "x"
type textarea "I have an idea about projects cu"
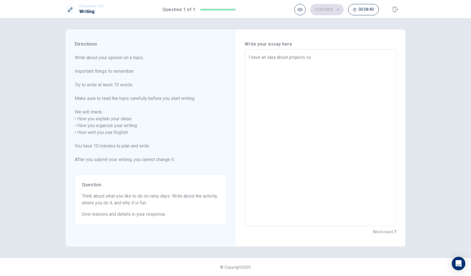
type textarea "x"
type textarea "I have an idea about projects c"
type textarea "x"
type textarea "I have an idea about projects"
type textarea "x"
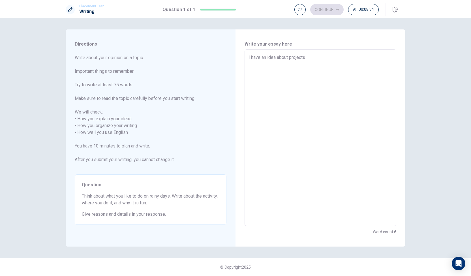
type textarea "I have an idea about projects M"
type textarea "x"
type textarea "I have an idea about projects MO"
type textarea "x"
type textarea "I have an idea about projects MOO"
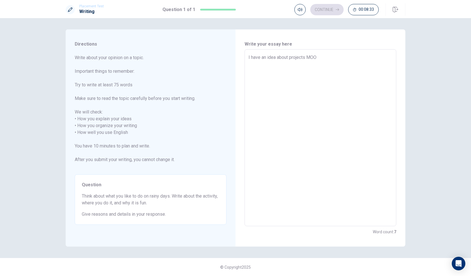
type textarea "x"
type textarea "I have an idea about projects MOOC"
type textarea "x"
type textarea "I have an idea about projects MOOC"
type textarea "x"
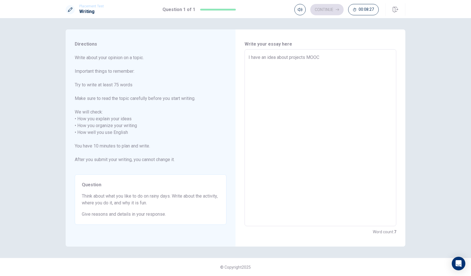
type textarea "I have an idea about projects MOOC"
type textarea "x"
type textarea "I have an idea about projects MOOC7"
type textarea "x"
type textarea "I have an idea about projects MOOC"
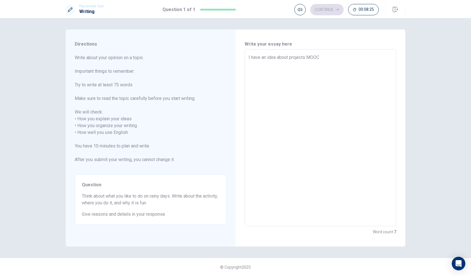
type textarea "x"
type textarea "I have an idea about projects MOOC,"
type textarea "x"
type textarea "I have an idea about projects MOOC"
type textarea "x"
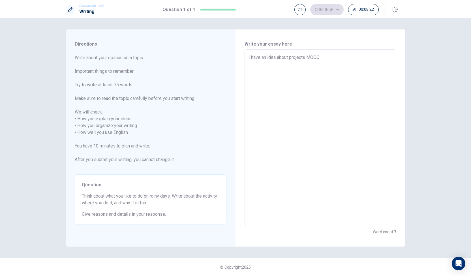
type textarea "I have an idea about projects MOOC,"
type textarea "x"
type textarea "I have an idea about projects MOOC"
type textarea "x"
type textarea "I have an idea about projects MOOC."
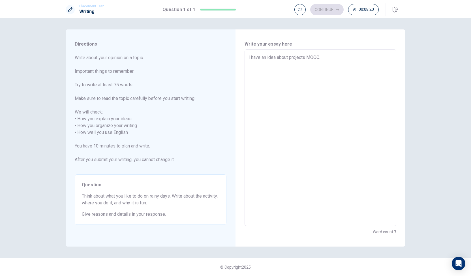
type textarea "x"
type textarea "I have an idea about projects MOOC."
type textarea "x"
type textarea "I have an idea about projects MOOC. I"
type textarea "x"
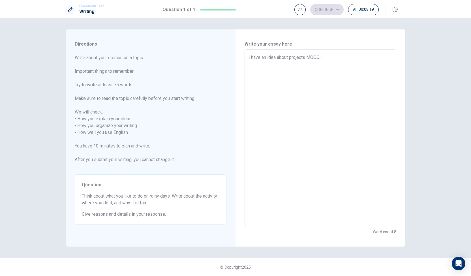
type textarea "I have an idea about projects MOOC. I"
type textarea "x"
type textarea "I have an idea about projects MOOC. I u"
type textarea "x"
type textarea "I have an idea about projects MOOC. I us"
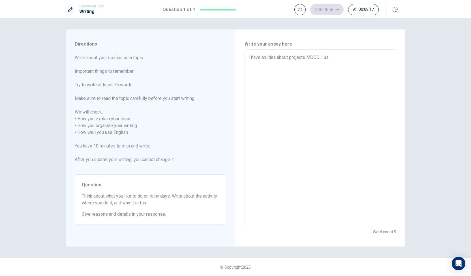
type textarea "x"
type textarea "I have an idea about projects MOOC. I usu"
type textarea "x"
type textarea "I have an idea about projects MOOC. I usua"
type textarea "x"
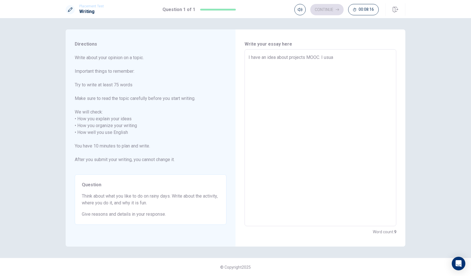
type textarea "I have an idea about projects MOOC. I usuai"
type textarea "x"
type textarea "I have an idea about projects MOOC. I usuaii"
type textarea "x"
type textarea "I have an idea about projects MOOC. I usuaiiu"
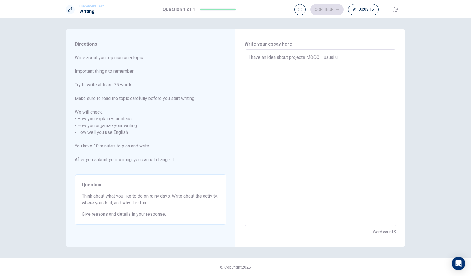
type textarea "x"
type textarea "I have an idea about projects MOOC. I usuaii"
type textarea "x"
type textarea "I have an idea about projects MOOC. I usuai"
type textarea "x"
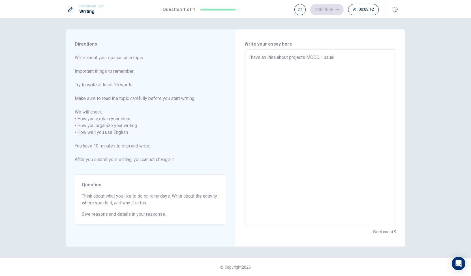
type textarea "I have an idea about projects MOOC. I usua"
type textarea "x"
type textarea "I have an idea about projects MOOC. I usu"
type textarea "x"
type textarea "I have an idea about projects MOOC. I us"
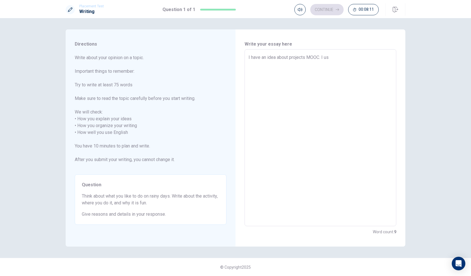
type textarea "x"
type textarea "I have an idea about projects MOOC. I uss"
type textarea "x"
type textarea "I have an idea about projects MOOC. I [GEOGRAPHIC_DATA]"
type textarea "x"
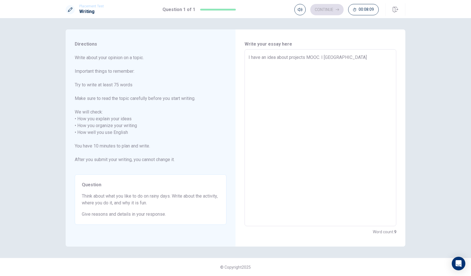
type textarea "I have an idea about projects MOOC. I [GEOGRAPHIC_DATA]"
type textarea "x"
type textarea "I have an idea about projects MOOC. I ussual"
type textarea "x"
type textarea "I have an idea about projects MOOC. I ussuali"
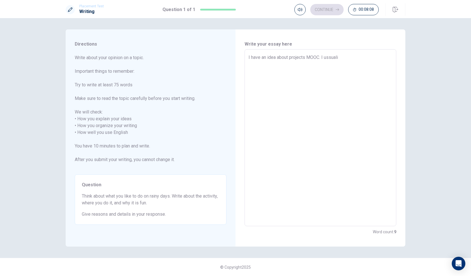
type textarea "x"
type textarea "I have an idea about projects MOOC. I ussual"
type textarea "x"
type textarea "I have an idea about projects MOOC. I [GEOGRAPHIC_DATA]"
type textarea "x"
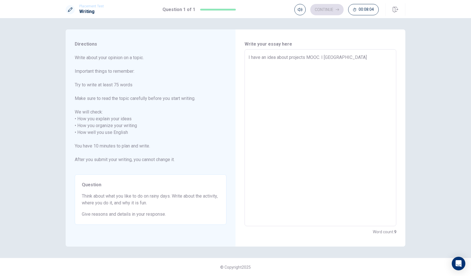
type textarea "I have an idea about projects MOOC. I ussual"
type textarea "x"
type textarea "I have an idea about projects MOOC. I ussuali"
type textarea "x"
type textarea "I have an idea about projects MOOC. I ussual"
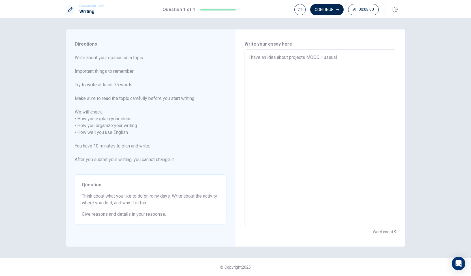
type textarea "x"
type textarea "I have an idea about projects MOOC. I ussual"
type textarea "x"
type textarea "I have an idea about projects MOOC. I ussual h"
type textarea "x"
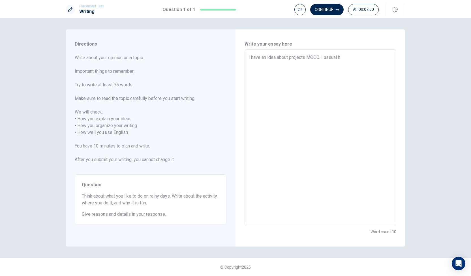
type textarea "I have an idea about projects MOOC. I ussual ha"
type textarea "x"
type textarea "I have an idea about projects MOOC. I ussual har"
type textarea "x"
type textarea "I have an idea about projects MOOC. I ussual hard"
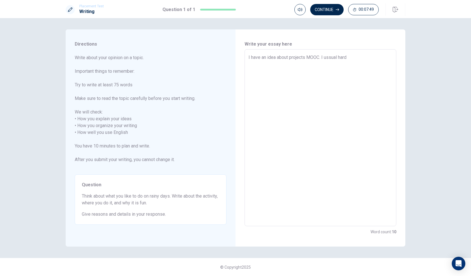
type textarea "x"
type textarea "I have an idea about projects MOOC. I ussual hard"
type textarea "x"
type textarea "I have an idea about projects MOOC. I ussual hard w"
type textarea "x"
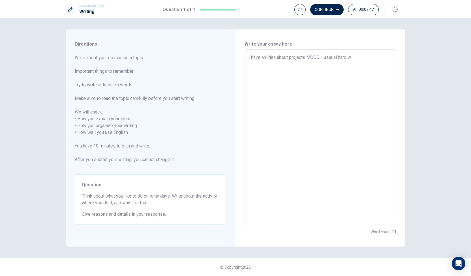
type textarea "I have an idea about projects MOOC. I ussual hard wo"
type textarea "x"
type textarea "I have an idea about projects MOOC. I ussual hard wor"
type textarea "x"
type textarea "I have an idea about projects MOOC. I ussual hard work"
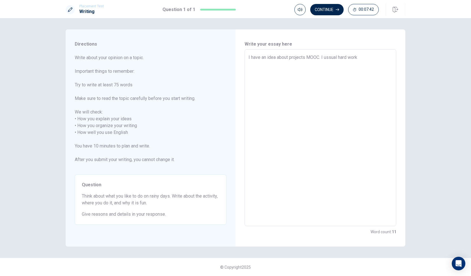
type textarea "x"
type textarea "I have an idea about projects MOOC. I ussual hard work,"
type textarea "x"
type textarea "I have an idea about projects MOOC. I ussual hard work,"
type textarea "x"
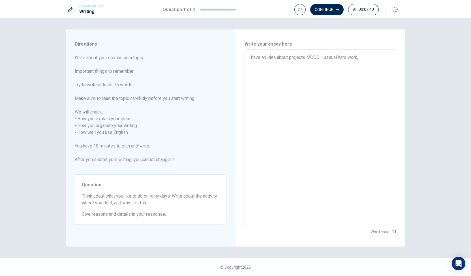
type textarea "I have an idea about projects MOOC. I ussual hard work, w"
type textarea "x"
type textarea "I have an idea about projects MOOC. I ussual hard work, wh"
type textarea "x"
type textarea "I have an idea about projects MOOC. I ussual hard work, whe"
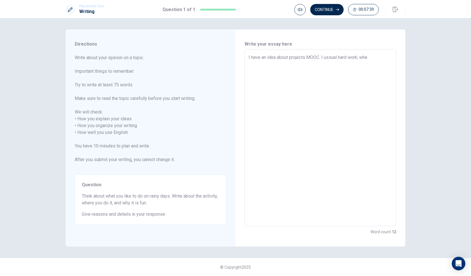
type textarea "x"
type textarea "I have an idea about projects MOOC. I ussual hard work, when"
type textarea "x"
type textarea "I have an idea about projects MOOC. I ussual hard work, when"
type textarea "x"
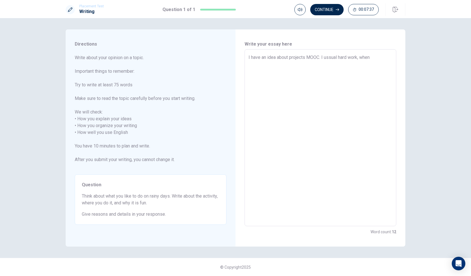
type textarea "I have an idea about projects MOOC. I ussual hard work, when I"
type textarea "x"
click at [338, 57] on textarea "I have an idea about projects MOOC. I ussual hard work" at bounding box center [320, 138] width 144 height 168
click at [365, 56] on textarea "I have an idea about projects MOOC. I hard work" at bounding box center [320, 138] width 144 height 168
click at [373, 63] on textarea "I have an idea about projects MOOC. I hard work and when I teach, I uswing the …" at bounding box center [320, 138] width 144 height 168
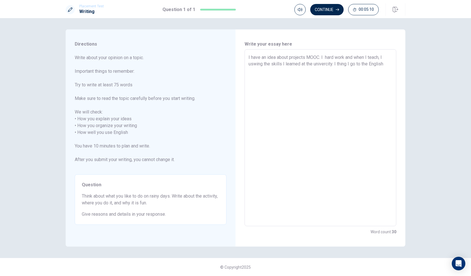
click at [392, 64] on textarea "I have an idea about projects MOOC. I hard work and when I teach, I uswing the …" at bounding box center [320, 138] width 144 height 168
click at [352, 64] on textarea "I have an idea about projects MOOC. I hard work and when I teach, I uswing the …" at bounding box center [320, 138] width 144 height 168
click at [318, 70] on textarea "I have an idea about projects MOOC. I hard work and when I teach, I uswing the …" at bounding box center [320, 138] width 144 height 168
click at [339, 64] on textarea "I have an idea about projects MOOC. I hard work and when I teach, I uswing the …" at bounding box center [320, 138] width 144 height 168
click at [336, 68] on textarea "I have an idea about projects MOOC. I hard work and when I teach, I uswing the …" at bounding box center [320, 138] width 144 height 168
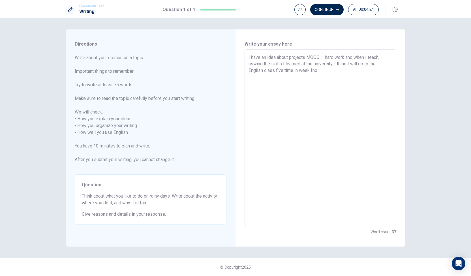
click at [312, 70] on textarea "I have an idea about projects MOOC. I hard work and when I teach, I uswing the …" at bounding box center [320, 138] width 144 height 168
drag, startPoint x: 354, startPoint y: 57, endPoint x: 333, endPoint y: 61, distance: 21.3
click at [333, 61] on textarea "I have an idea about projects MOOC. I hard work and when I teach, I uswing the …" at bounding box center [320, 138] width 144 height 168
click at [330, 75] on textarea "I have an idea about projects MOOC. I hard work and I thing I will go to the En…" at bounding box center [320, 138] width 144 height 168
click at [346, 57] on textarea "I have an idea about projects MOOC. I hard work and I thing I will go to the En…" at bounding box center [320, 138] width 144 height 168
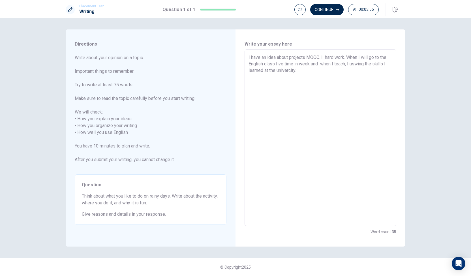
click at [325, 56] on textarea "I have an idea about projects MOOC. I hard work. When I will go to the English …" at bounding box center [320, 138] width 144 height 168
click at [368, 56] on textarea "I have an idea about projects MOOC. I will hard work. When I will go to the Eng…" at bounding box center [320, 138] width 144 height 168
drag, startPoint x: 360, startPoint y: 56, endPoint x: 366, endPoint y: 57, distance: 6.9
click at [366, 57] on textarea "I have an idea about projects MOOC. I will hard work. I will go to the English …" at bounding box center [320, 138] width 144 height 168
click at [362, 65] on textarea "I have an idea about projects MOOC. I will hard work. I want to go to the Engli…" at bounding box center [320, 138] width 144 height 168
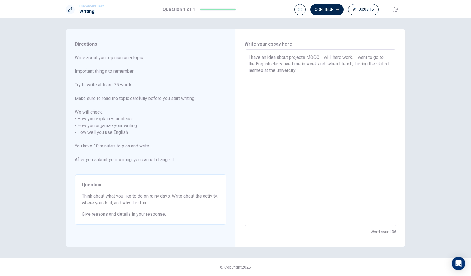
click at [302, 71] on textarea "I have an idea about projects MOOC. I will hard work. I want to go to the Engli…" at bounding box center [320, 138] width 144 height 168
click at [261, 57] on textarea "I have an idea about projects MOOC. I will hard work. I want to go to the Engli…" at bounding box center [320, 138] width 144 height 168
click at [367, 57] on textarea "I have a lot of idea about projects MOOC. I will hard work. I want to go to the…" at bounding box center [320, 138] width 144 height 168
click at [249, 65] on textarea "I have a lot of idea about projects MOOC. I will hard work and desine jnline I …" at bounding box center [320, 138] width 144 height 168
click at [261, 64] on textarea "I have a lot of idea about projects MOOC. I will hard work and desine online I …" at bounding box center [320, 138] width 144 height 168
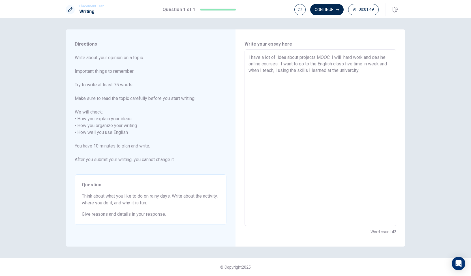
click at [273, 71] on textarea "I have a lot of idea about projects MOOC. I will hard work and desine online co…" at bounding box center [320, 138] width 144 height 168
click at [313, 70] on textarea "I have a lot of idea about projects MOOC. I will hard work and desine online co…" at bounding box center [320, 138] width 144 height 168
click at [320, 71] on textarea "I have a lot of idea about projects MOOC. I will hard work and desine online co…" at bounding box center [320, 138] width 144 height 168
click at [334, 70] on textarea "I have a lot of idea about projects MOOC. I will hard work and desine online co…" at bounding box center [320, 138] width 144 height 168
click at [374, 70] on textarea "I have a lot of idea about projects MOOC. I will hard work and desine online co…" at bounding box center [320, 138] width 144 height 168
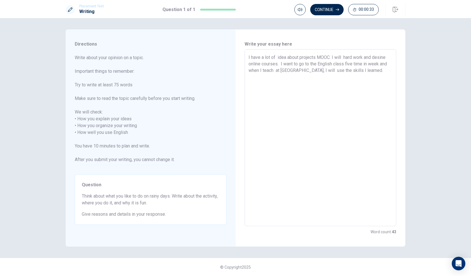
click at [344, 57] on textarea "I have a lot of idea about projects MOOC. I will hard work and desine online co…" at bounding box center [320, 138] width 144 height 168
click at [366, 55] on textarea "I have a lot of idea about projects MOOC. I will study hard work and desine onl…" at bounding box center [320, 138] width 144 height 168
click at [374, 58] on textarea "I have a lot of idea about projects MOOC. I will study hard and desine online c…" at bounding box center [320, 138] width 144 height 168
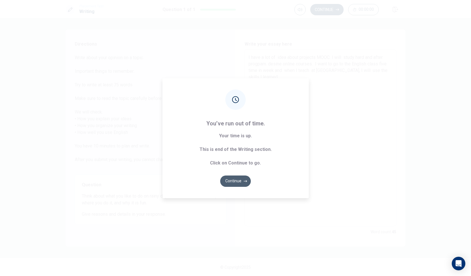
click at [232, 181] on button "Continue" at bounding box center [235, 180] width 31 height 11
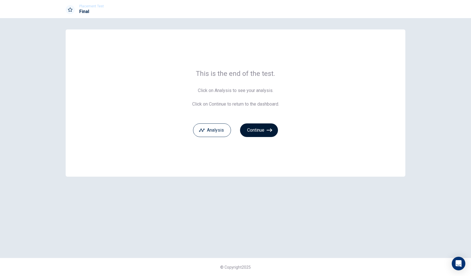
click at [266, 132] on button "Continue" at bounding box center [259, 130] width 38 height 14
